Goal: Task Accomplishment & Management: Complete application form

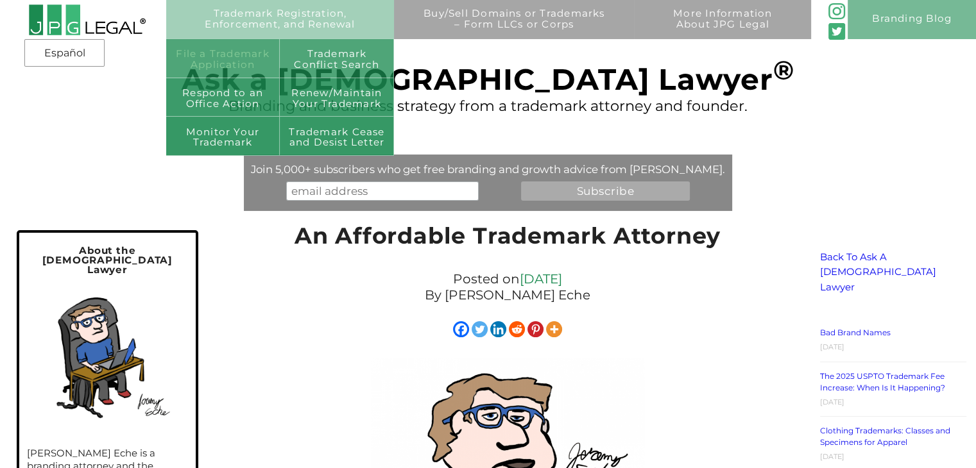
click at [243, 61] on link "File a Trademark Application" at bounding box center [223, 58] width 114 height 39
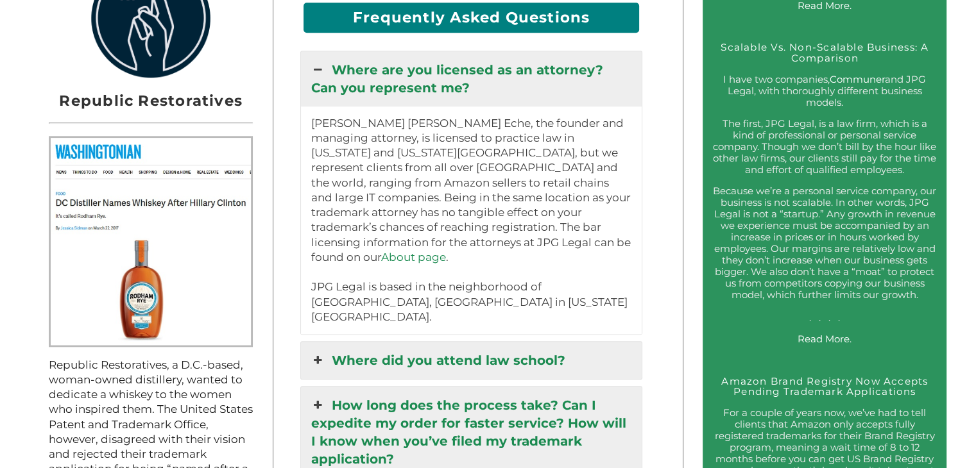
scroll to position [1219, 0]
